Goal: Task Accomplishment & Management: Use online tool/utility

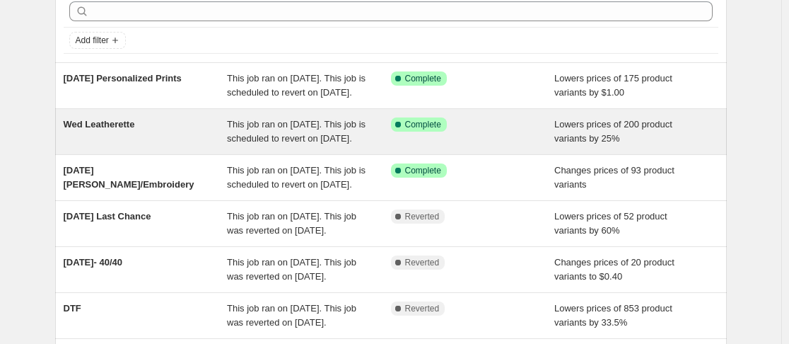
scroll to position [67, 0]
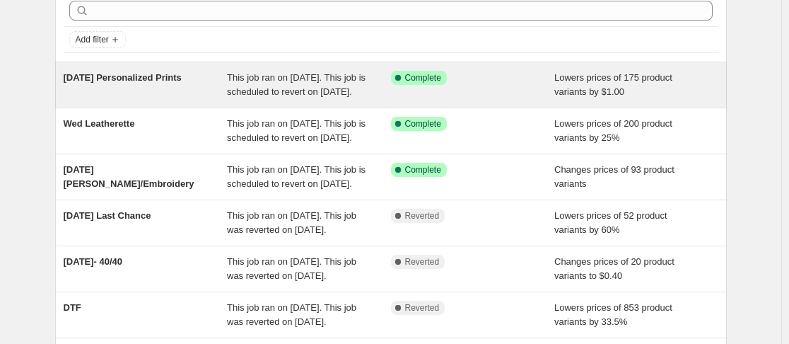
click at [175, 99] on div "[DATE] Personalized Prints" at bounding box center [146, 85] width 164 height 28
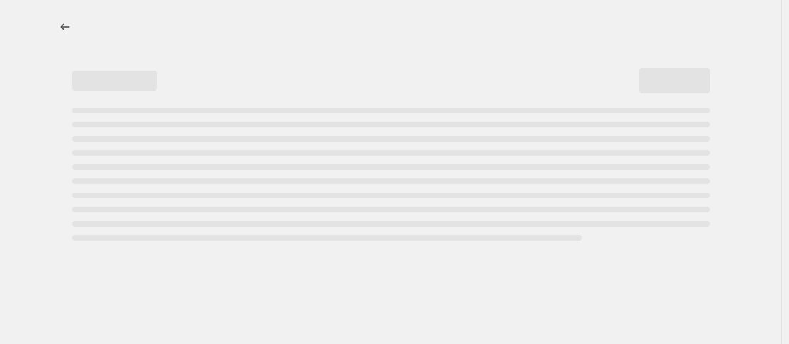
select select "by"
select select "no_change"
select select "collection"
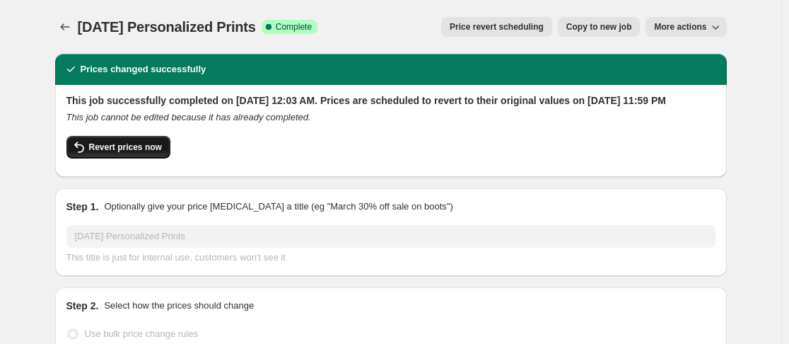
click at [134, 153] on span "Revert prices now" at bounding box center [125, 146] width 73 height 11
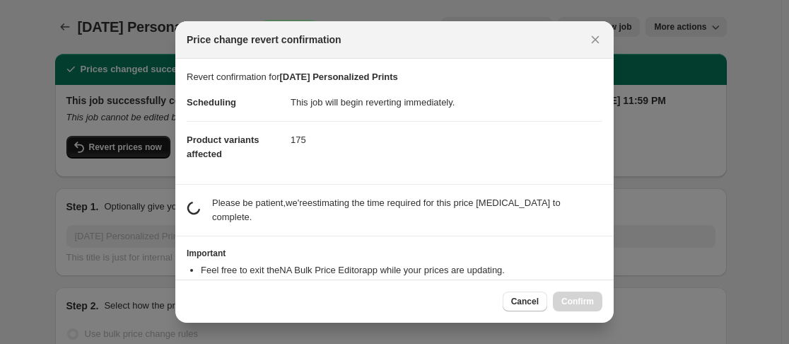
checkbox input "false"
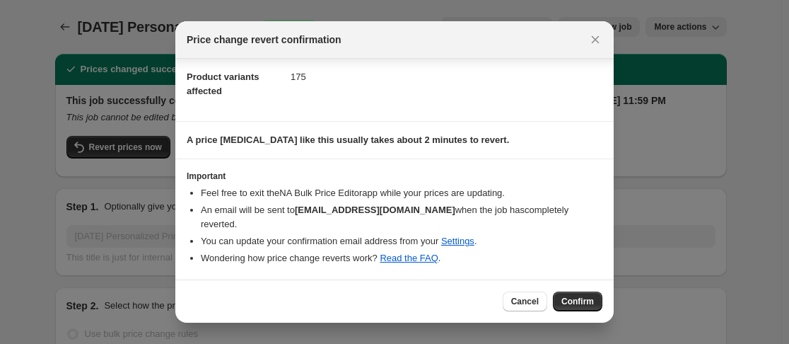
scroll to position [62, 0]
click at [581, 302] on span "Confirm" at bounding box center [578, 301] width 33 height 11
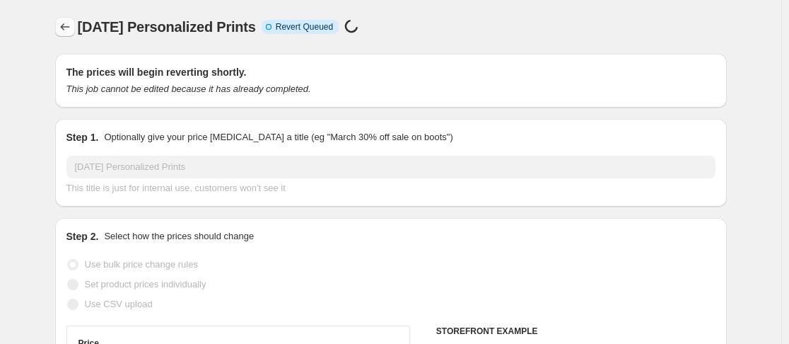
click at [65, 33] on icon "Price change jobs" at bounding box center [65, 27] width 14 height 14
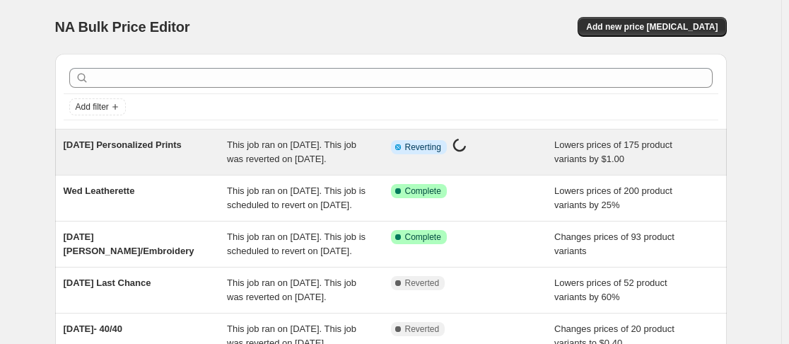
click at [136, 147] on span "Wednesday Personalized Prints" at bounding box center [123, 144] width 118 height 11
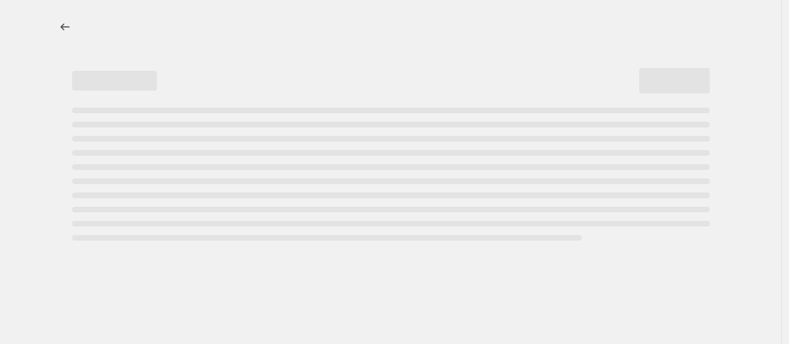
select select "by"
select select "no_change"
select select "collection"
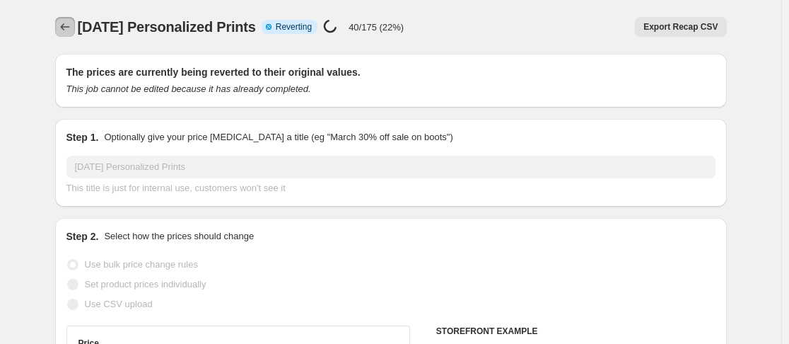
click at [72, 30] on icon "Price change jobs" at bounding box center [65, 27] width 14 height 14
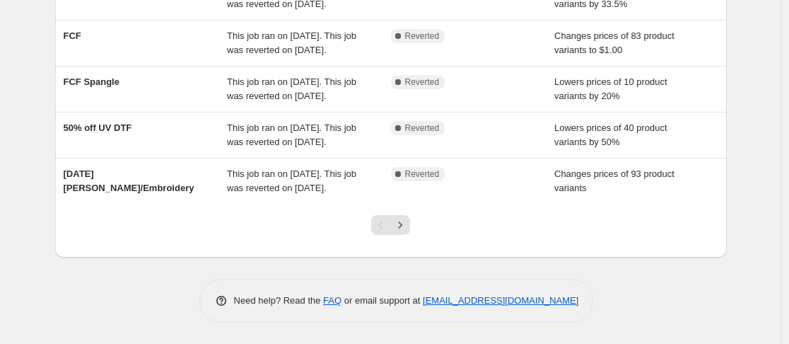
scroll to position [526, 0]
click at [410, 230] on button "Next" at bounding box center [400, 225] width 20 height 20
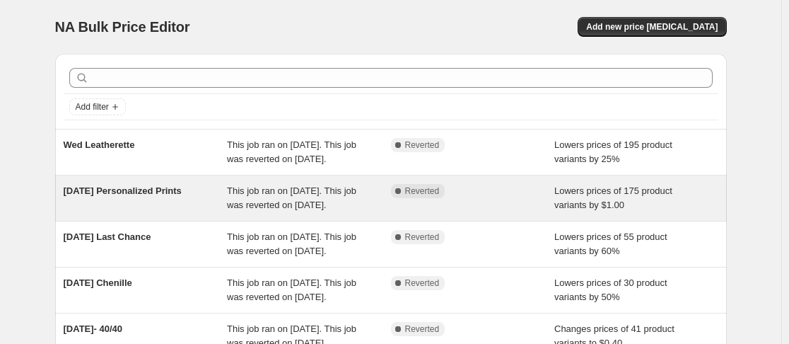
click at [125, 196] on span "Wednesday Personalized Prints" at bounding box center [123, 190] width 118 height 11
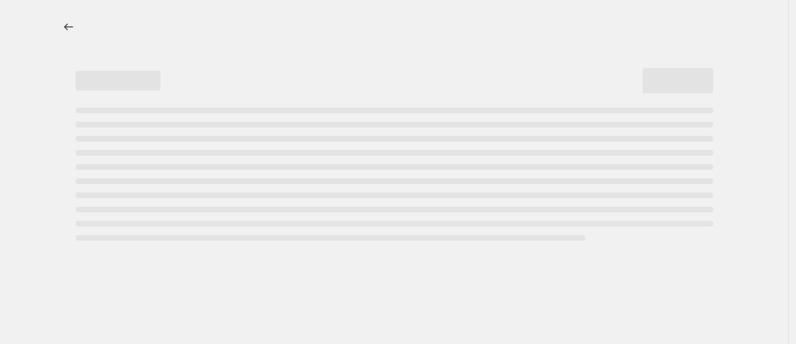
select select "by"
select select "no_change"
select select "collection"
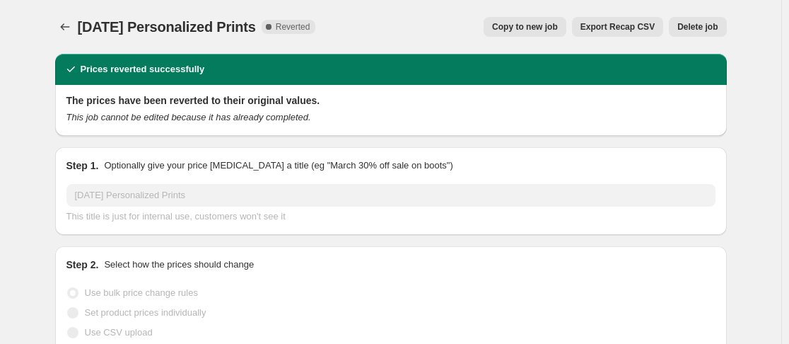
click at [540, 29] on span "Copy to new job" at bounding box center [525, 26] width 66 height 11
select select "by"
select select "no_change"
select select "collection"
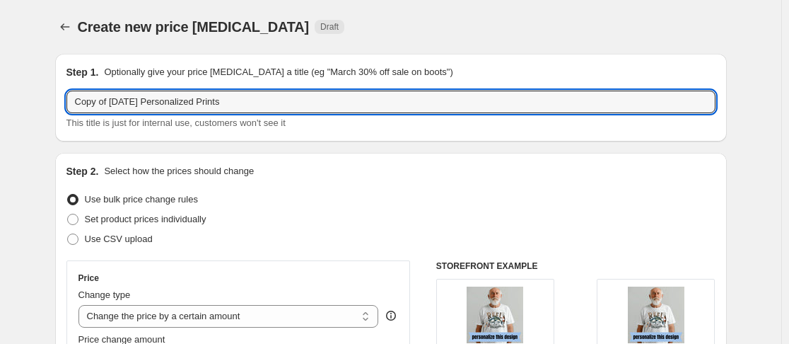
drag, startPoint x: 117, startPoint y: 100, endPoint x: -25, endPoint y: 123, distance: 144.6
click at [0, 123] on html "Home Settings Plans Skip to content Create new price change job. This page is r…" at bounding box center [394, 172] width 789 height 344
type input "Wednesday Personalized Prints"
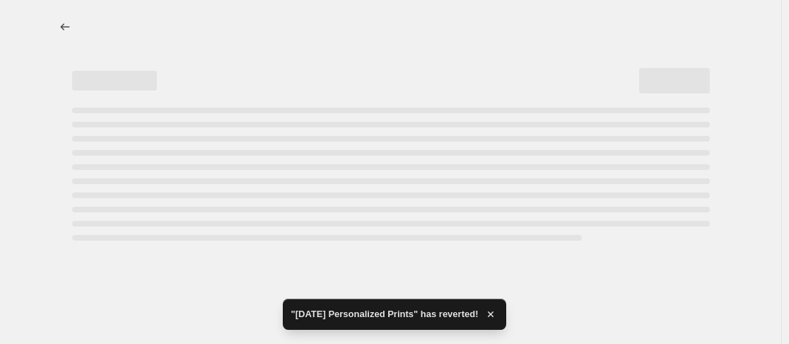
select select "by"
select select "no_change"
select select "collection"
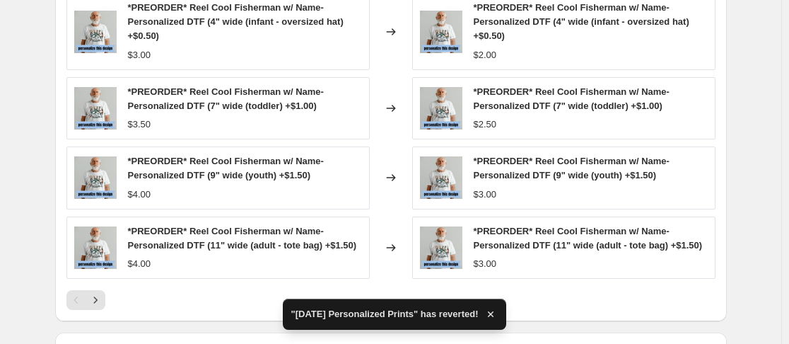
scroll to position [1280, 0]
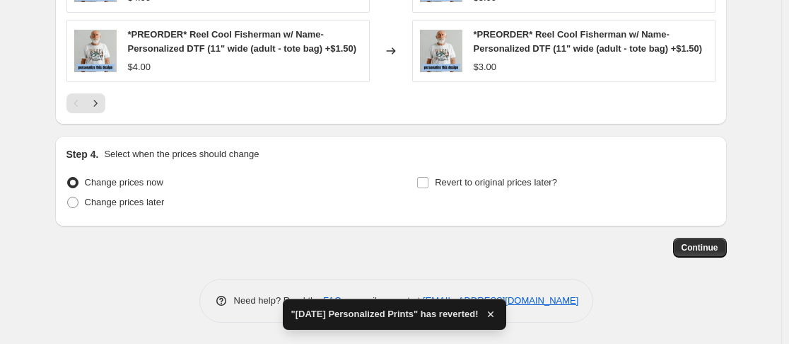
click at [426, 182] on input "Revert to original prices later?" at bounding box center [422, 182] width 11 height 11
checkbox input "true"
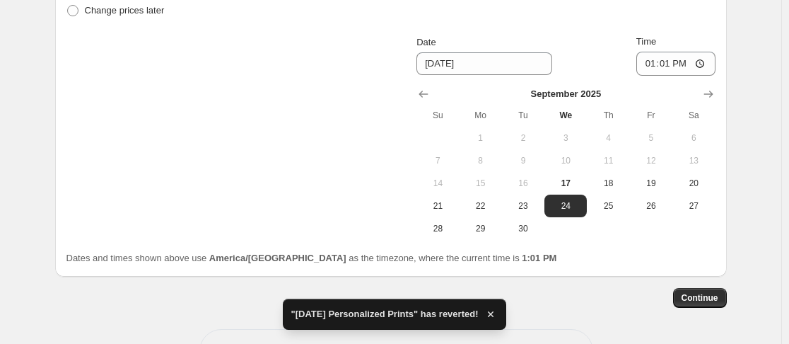
scroll to position [1460, 0]
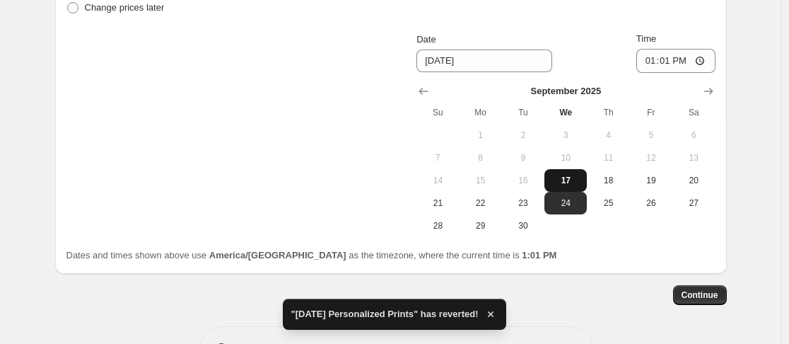
click at [572, 186] on span "17" at bounding box center [565, 180] width 31 height 11
type input "9/17/2025"
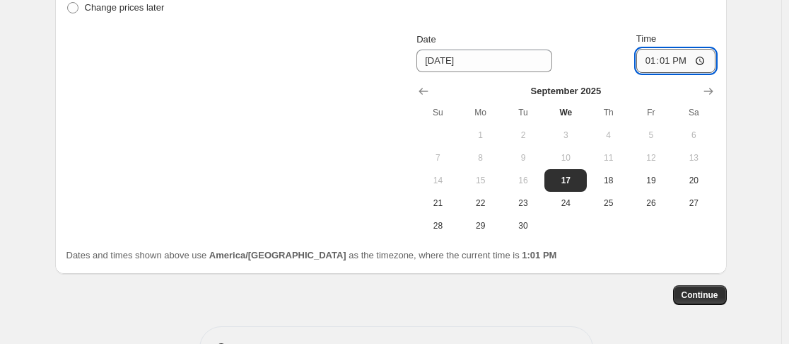
click at [649, 73] on input "13:01" at bounding box center [675, 61] width 79 height 24
type input "23:59"
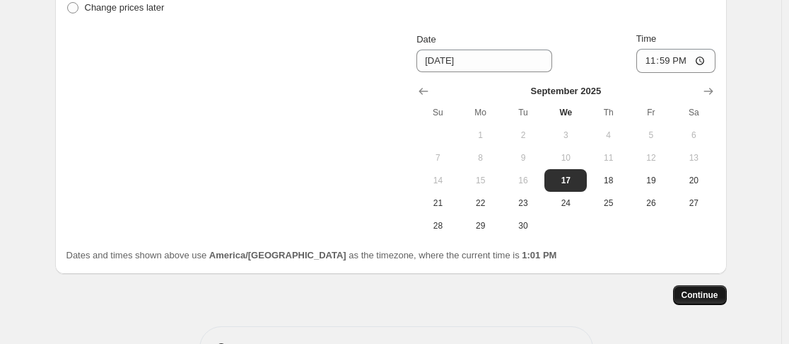
click at [718, 301] on span "Continue" at bounding box center [700, 294] width 37 height 11
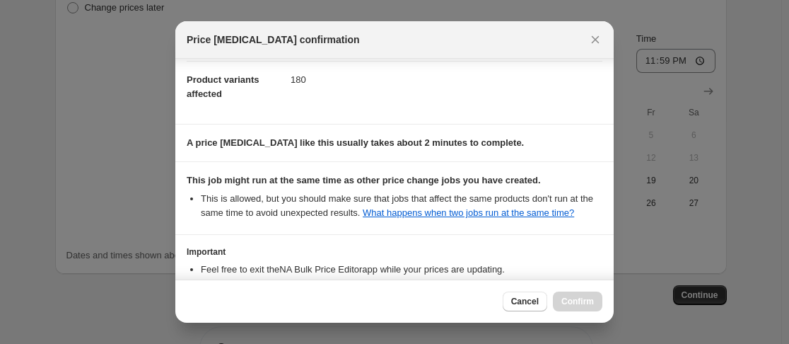
scroll to position [280, 0]
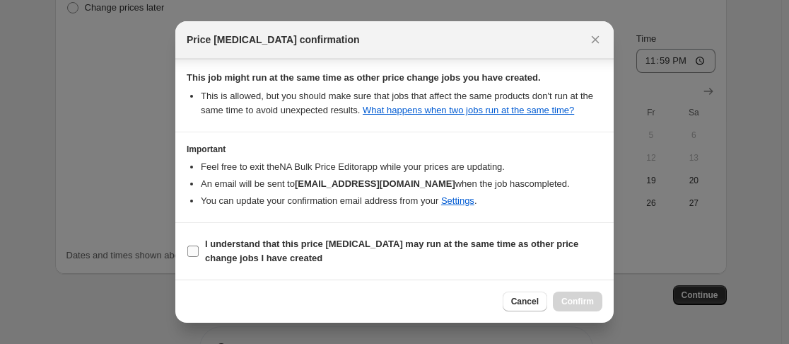
click at [197, 248] on input "I understand that this price change job may run at the same time as other price…" at bounding box center [192, 250] width 11 height 11
checkbox input "true"
click at [582, 305] on span "Confirm" at bounding box center [578, 301] width 33 height 11
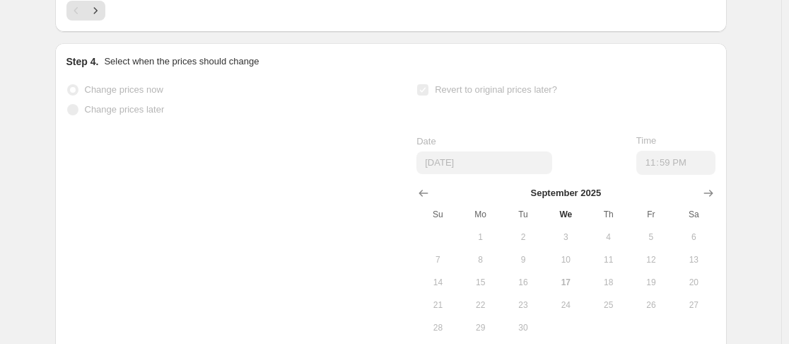
scroll to position [1497, 0]
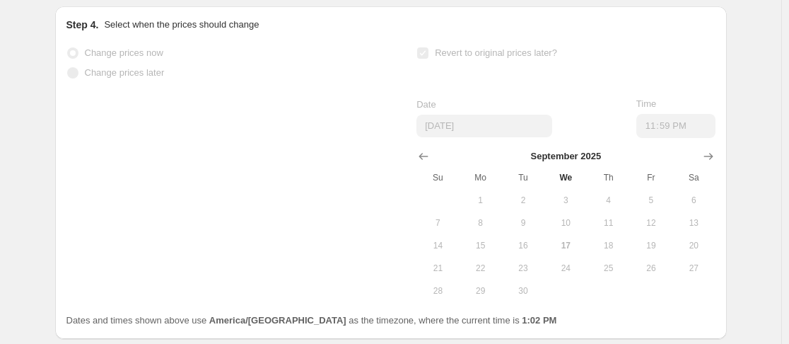
select select "by"
select select "no_change"
select select "collection"
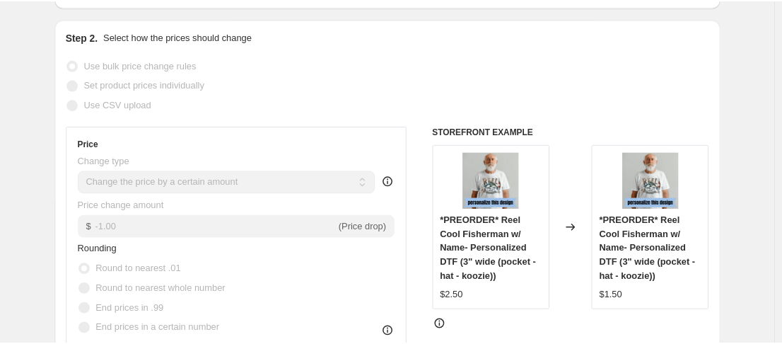
scroll to position [0, 0]
